Goal: Download file/media

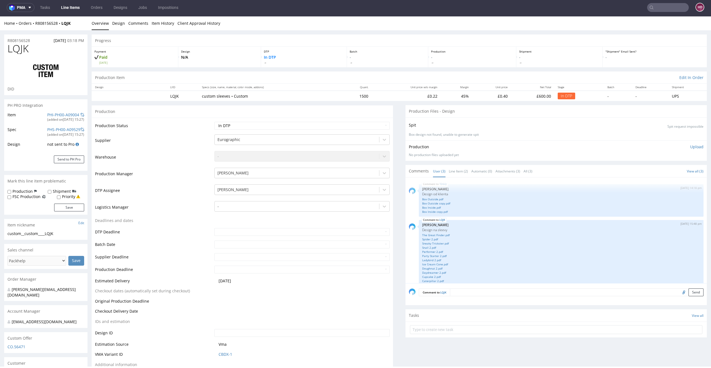
scroll to position [42, 0]
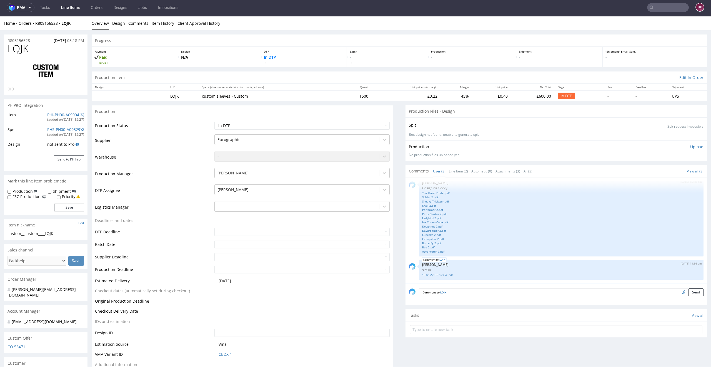
click at [61, 231] on div "custom__custom____LQJK" at bounding box center [46, 234] width 77 height 6
drag, startPoint x: 26, startPoint y: 231, endPoint x: 0, endPoint y: 231, distance: 26.1
copy div "custom__custom____LQJK"
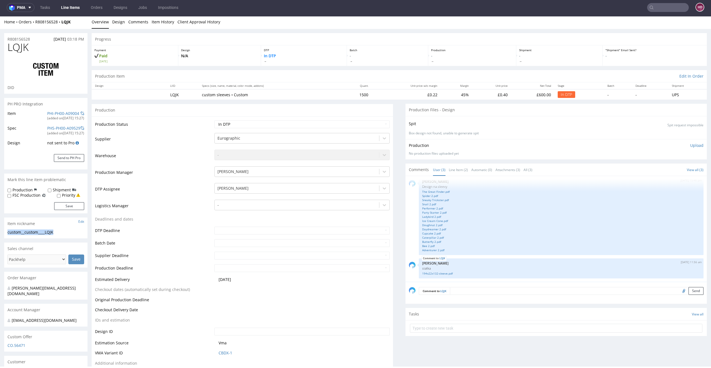
click at [33, 39] on div "R808156528 02.09.2025 03:18 PM" at bounding box center [45, 37] width 83 height 9
drag, startPoint x: 32, startPoint y: 39, endPoint x: 0, endPoint y: 37, distance: 32.3
copy p "R808156528"
click at [424, 196] on link "Spider 2.pdf" at bounding box center [561, 196] width 278 height 4
